Goal: Transaction & Acquisition: Purchase product/service

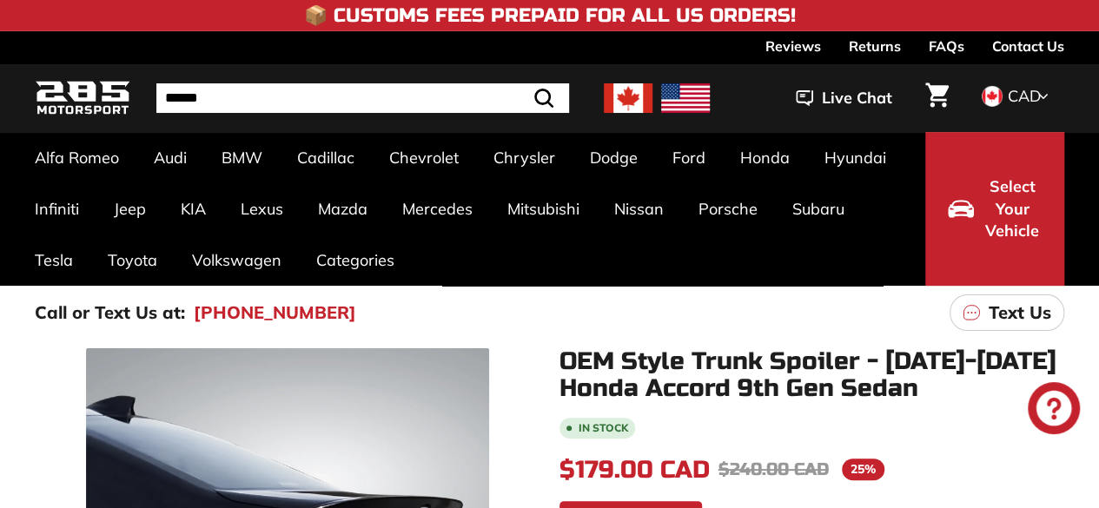
drag, startPoint x: 760, startPoint y: 325, endPoint x: 734, endPoint y: 322, distance: 25.4
click at [734, 322] on div "Call or Text Us at: [PHONE_NUMBER] Text Us" at bounding box center [549, 313] width 1099 height 54
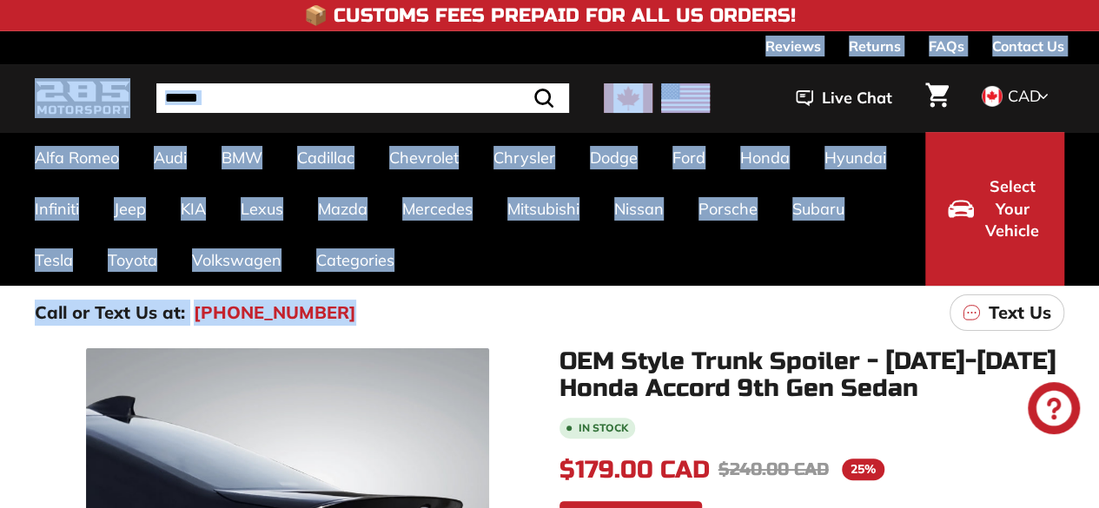
drag, startPoint x: 734, startPoint y: 322, endPoint x: 855, endPoint y: -76, distance: 415.1
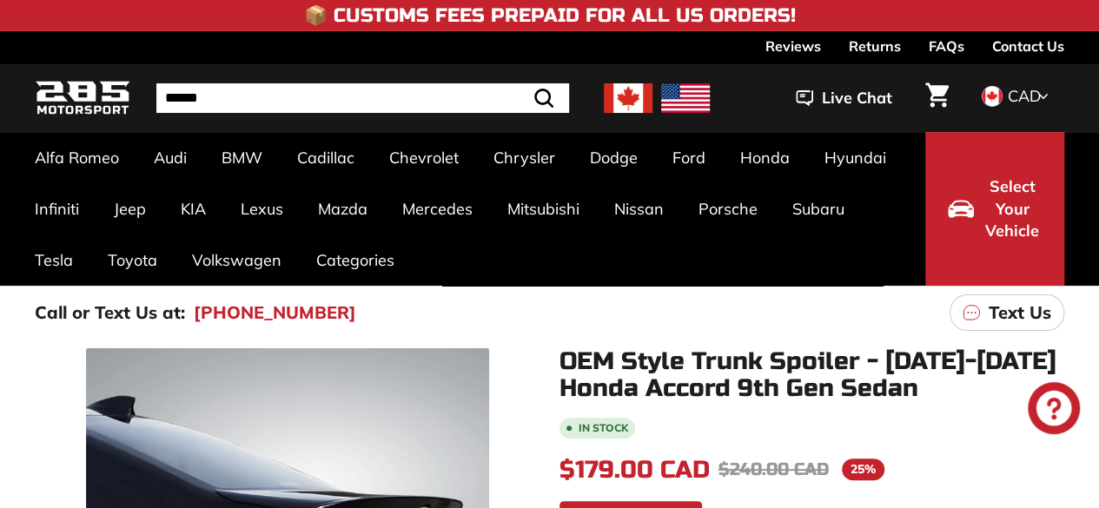
click at [792, 424] on li "In stock" at bounding box center [813, 426] width 506 height 23
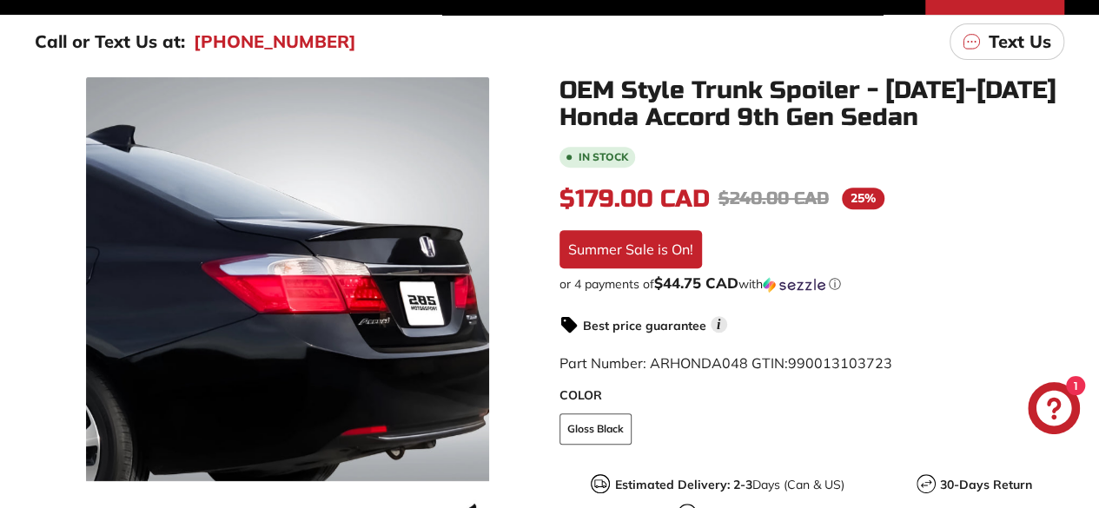
scroll to position [273, 0]
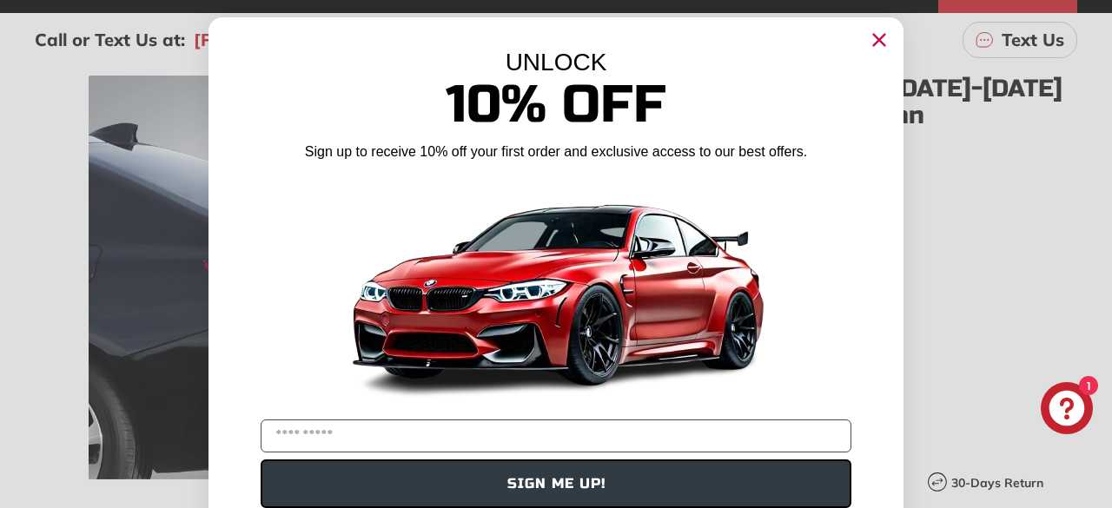
click at [866, 43] on circle "Close dialog" at bounding box center [879, 40] width 26 height 26
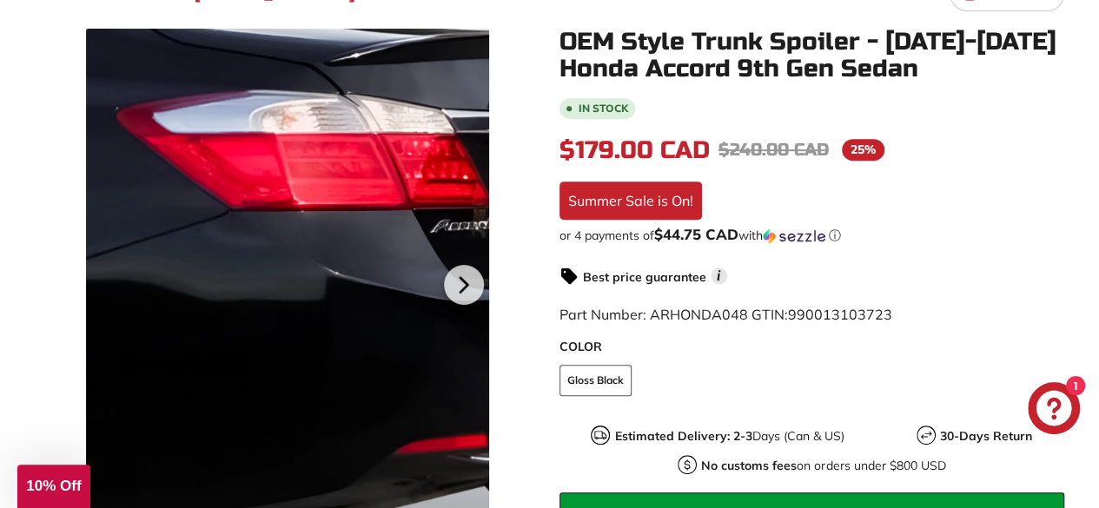
scroll to position [321, 0]
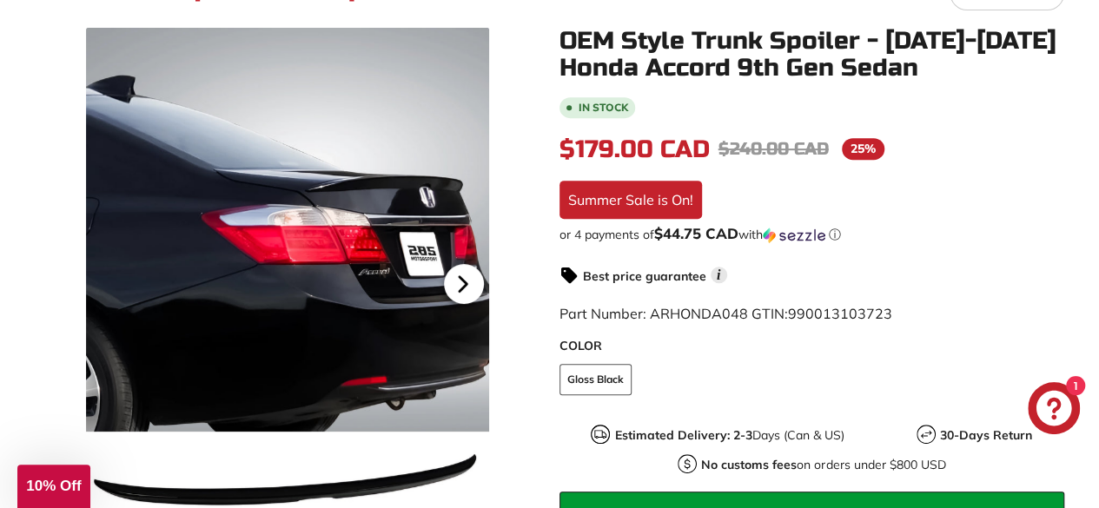
click at [457, 280] on icon at bounding box center [463, 284] width 40 height 40
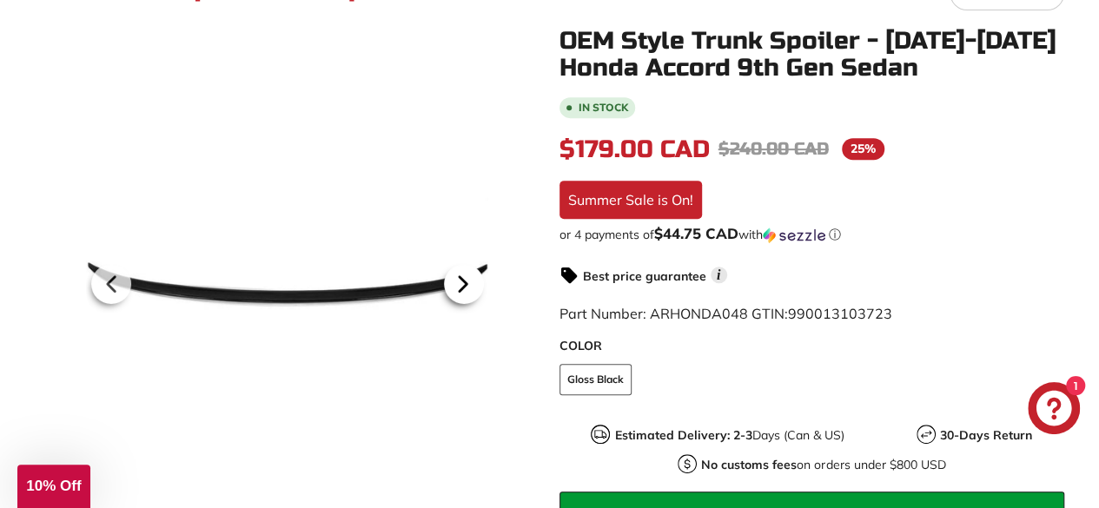
click at [456, 280] on icon at bounding box center [463, 284] width 40 height 40
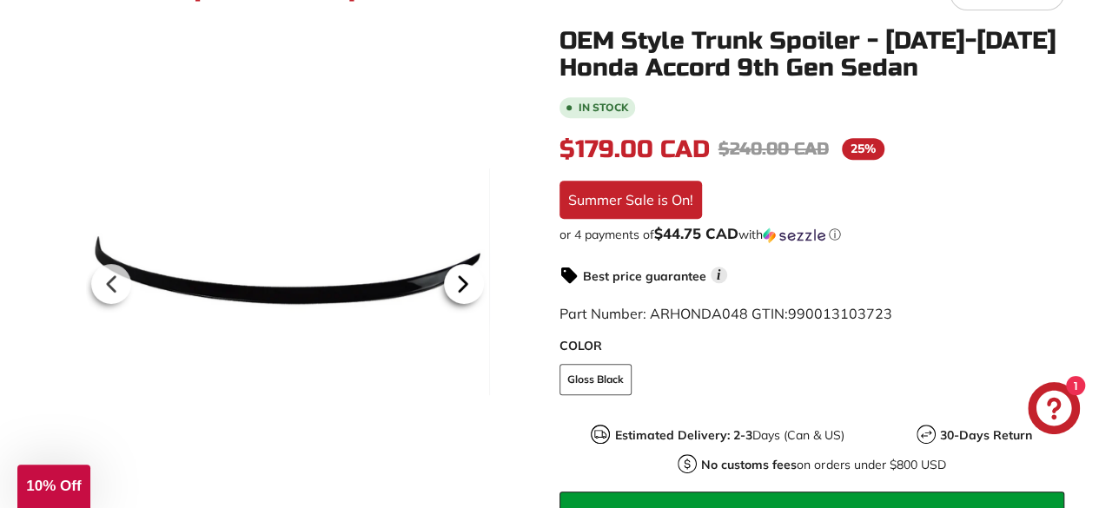
click at [456, 280] on icon at bounding box center [463, 284] width 40 height 40
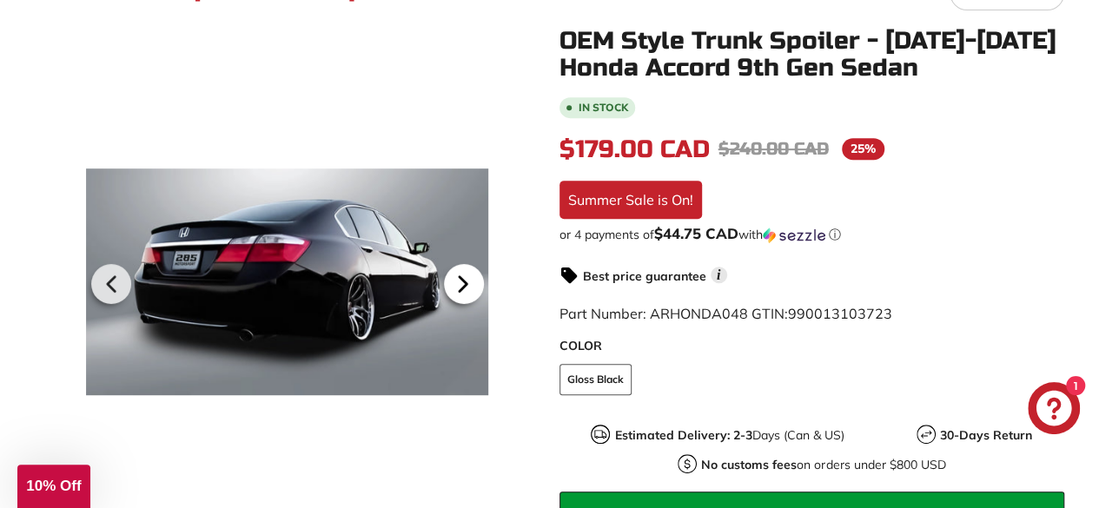
scroll to position [0, 215]
click at [456, 280] on icon at bounding box center [463, 284] width 40 height 40
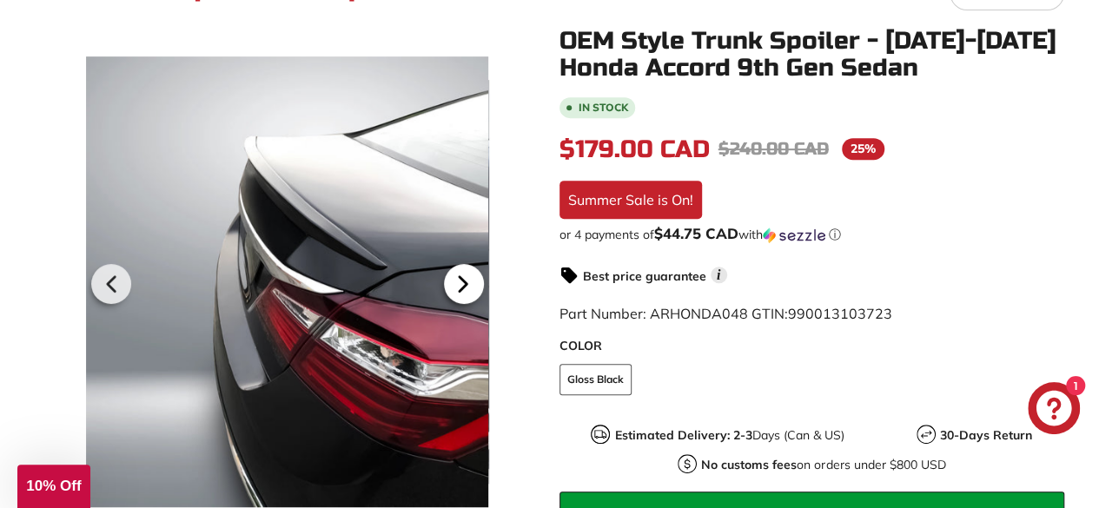
click at [464, 278] on icon at bounding box center [463, 284] width 40 height 40
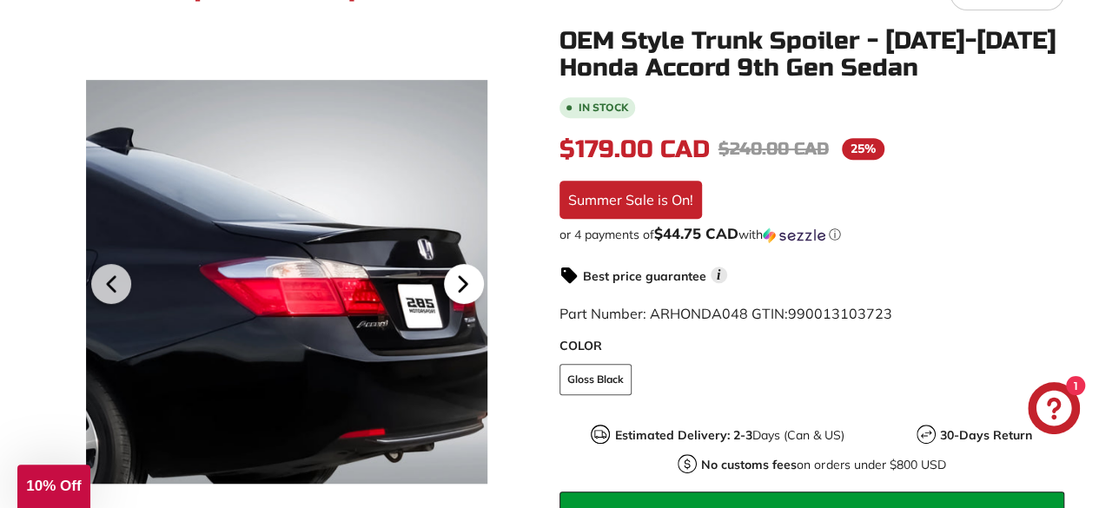
scroll to position [0, 355]
click at [465, 281] on icon at bounding box center [463, 284] width 7 height 15
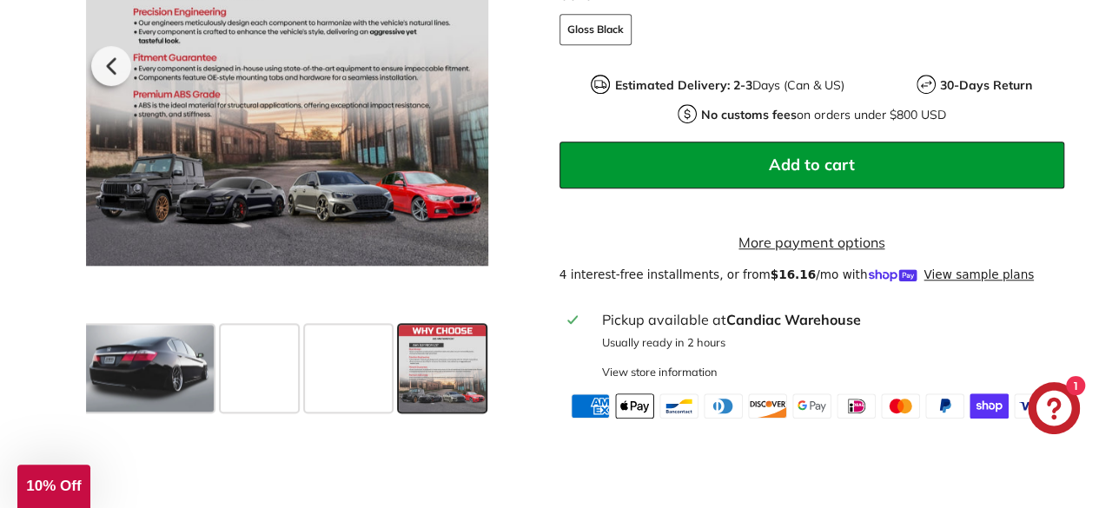
scroll to position [569, 0]
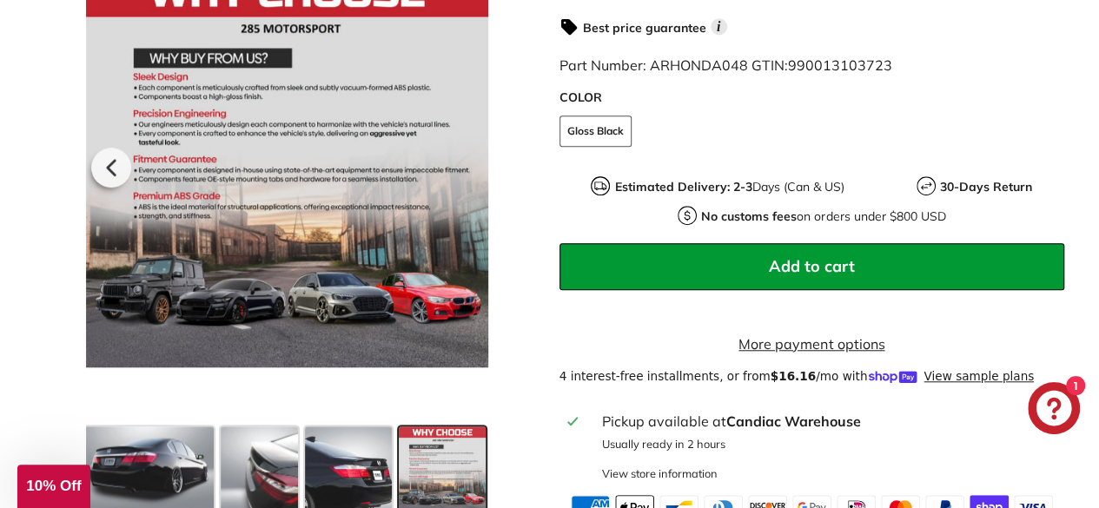
click at [866, 262] on button "Add to cart" at bounding box center [813, 266] width 506 height 47
